Goal: Task Accomplishment & Management: Complete application form

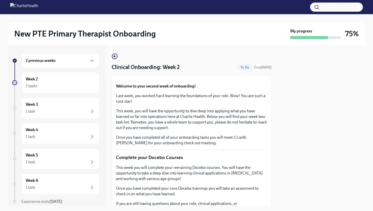
scroll to position [325, 0]
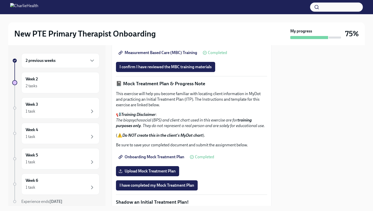
click at [291, 94] on div at bounding box center [321, 125] width 87 height 161
click at [251, 72] on div "I confirm I have reviewed the MBC training materials" at bounding box center [191, 67] width 151 height 10
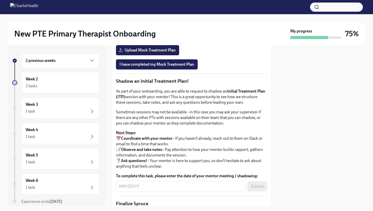
scroll to position [447, 0]
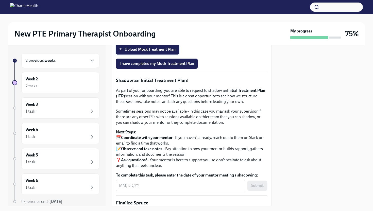
click at [159, 52] on span "Upload Mock Treatment Plan" at bounding box center [148, 49] width 56 height 5
click at [0, 0] on input "Upload Mock Treatment Plan" at bounding box center [0, 0] width 0 height 0
click at [147, 52] on span "Upload Mock Treatment Plan" at bounding box center [148, 49] width 56 height 5
click at [0, 0] on input "Upload Mock Treatment Plan" at bounding box center [0, 0] width 0 height 0
click at [148, 52] on span "Upload Mock Treatment Plan" at bounding box center [148, 49] width 56 height 5
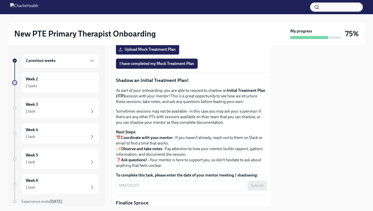
click at [0, 0] on input "Upload Mock Treatment Plan" at bounding box center [0, 0] width 0 height 0
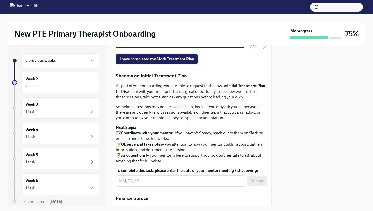
click at [162, 62] on span "I have completed my Mock Treatment Plan" at bounding box center [157, 59] width 75 height 5
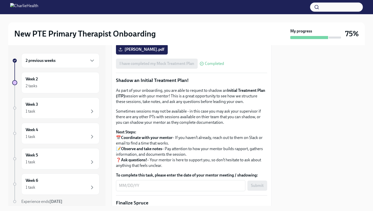
click at [296, 138] on div at bounding box center [321, 125] width 87 height 161
click at [266, 125] on p "Sometimes sessions may not be available - in this case you may ask your supervi…" at bounding box center [191, 117] width 151 height 17
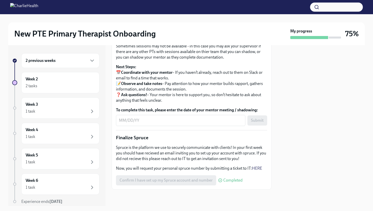
scroll to position [538, 0]
click at [365, 100] on div "New PTE Primary Therapist Onboarding My progress 75% 2 previous weeks Week 2 2 …" at bounding box center [186, 110] width 373 height 192
click at [331, 115] on div at bounding box center [321, 125] width 87 height 161
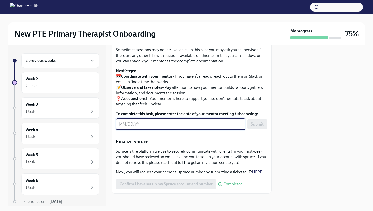
click at [149, 128] on textarea "To complete this task, please enter the date of your mentor meeting / shadowing:" at bounding box center [180, 124] width 123 height 6
type textarea "[DATE]"
click at [260, 127] on span "Submit" at bounding box center [257, 124] width 13 height 5
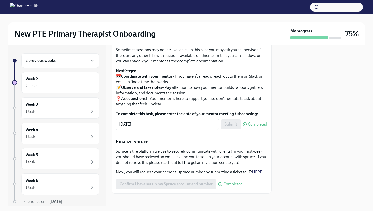
click at [301, 135] on div at bounding box center [321, 125] width 87 height 161
click at [265, 107] on p "Next Steps: 📅 Coordinate with your mentor – If you haven’t already, reach out t…" at bounding box center [191, 87] width 151 height 39
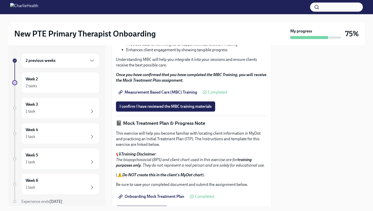
scroll to position [285, 0]
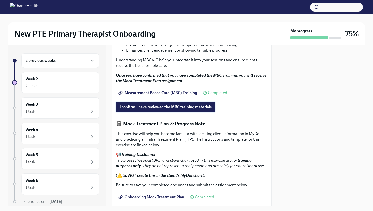
click at [190, 110] on span "I confirm I have reviewed the MBC training materials" at bounding box center [166, 107] width 92 height 5
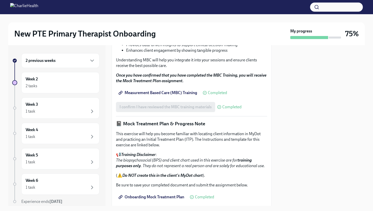
click at [276, 109] on div "2 previous weeks Week 2 2 tasks Week 3 1 task Week 4 1 task Week 5 1 task Week …" at bounding box center [186, 125] width 357 height 161
click at [262, 48] on li "Provides data-driven insights to support clinical decision-making" at bounding box center [196, 45] width 141 height 6
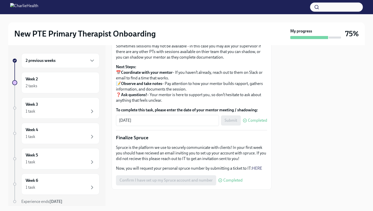
scroll to position [580, 0]
click at [67, 85] on div "2 tasks" at bounding box center [61, 86] width 70 height 6
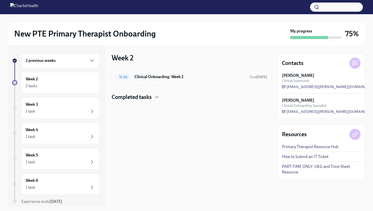
click at [185, 80] on h6 "Clinical Onboarding: Week 2" at bounding box center [190, 77] width 111 height 6
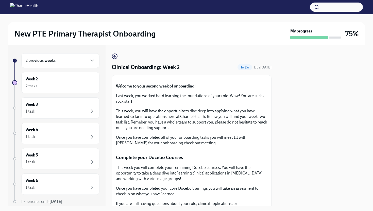
click at [309, 90] on div at bounding box center [321, 125] width 87 height 161
click at [246, 89] on p "Welcome to your second week of onboarding!" at bounding box center [191, 87] width 151 height 6
click at [78, 109] on div "1 task" at bounding box center [61, 111] width 70 height 6
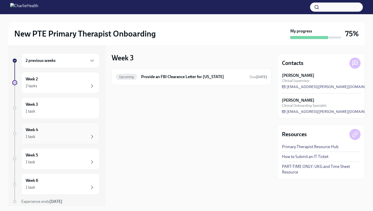
click at [67, 133] on div "Week 4 1 task" at bounding box center [61, 133] width 70 height 13
click at [63, 160] on div "1 task" at bounding box center [61, 162] width 70 height 6
click at [60, 184] on div "Week 6 1 task" at bounding box center [61, 184] width 70 height 13
click at [70, 86] on div "2 tasks" at bounding box center [61, 86] width 70 height 6
click at [216, 39] on div "New PTE Primary Therapist Onboarding My progress 75%" at bounding box center [186, 33] width 345 height 11
